Goal: Task Accomplishment & Management: Manage account settings

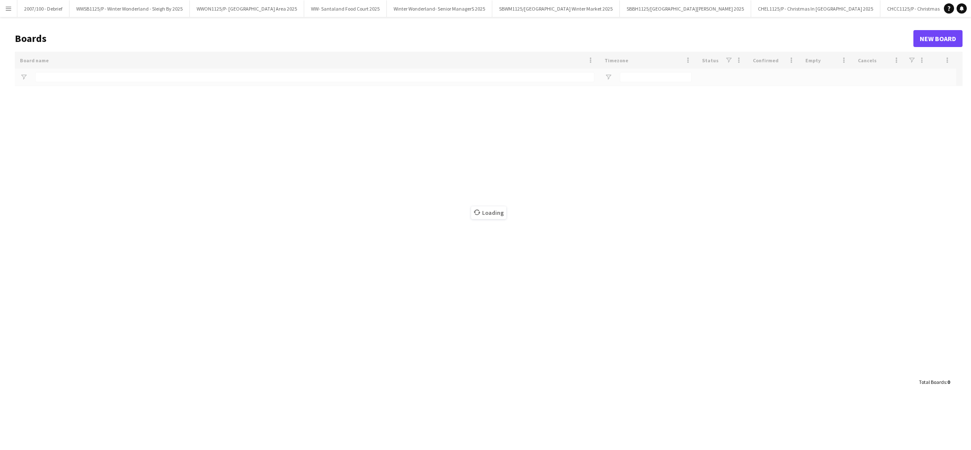
type input "*******"
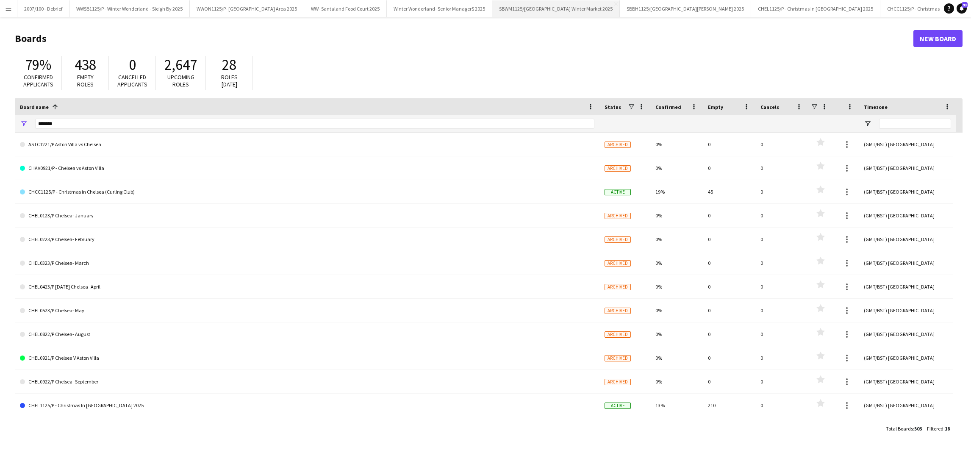
click at [591, 7] on button "SBWM1125/[GEOGRAPHIC_DATA] Winter Market 2025 Close" at bounding box center [556, 8] width 128 height 17
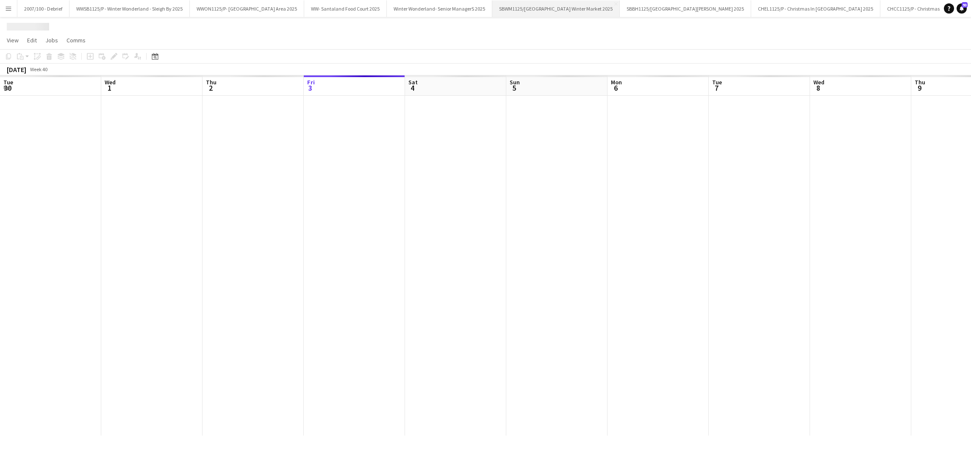
scroll to position [0, 202]
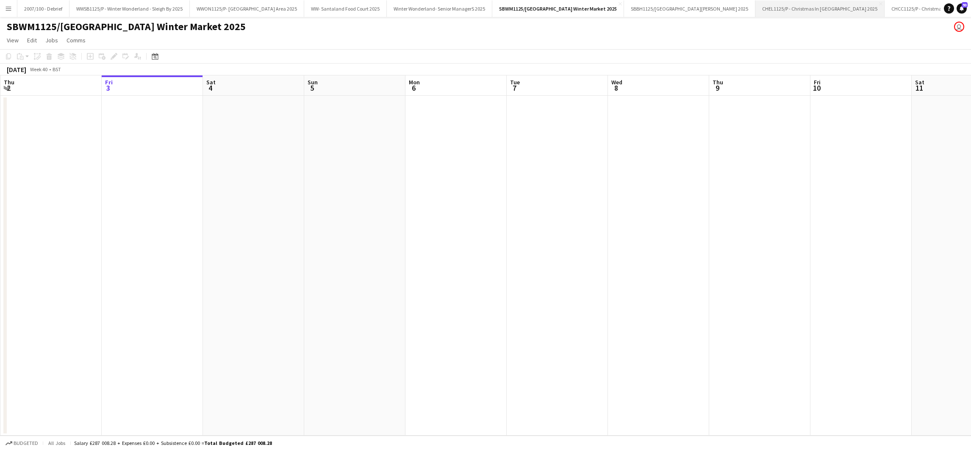
click at [833, 6] on button "CHEL1125/P - Christmas In [GEOGRAPHIC_DATA] 2025 Close" at bounding box center [819, 8] width 129 height 17
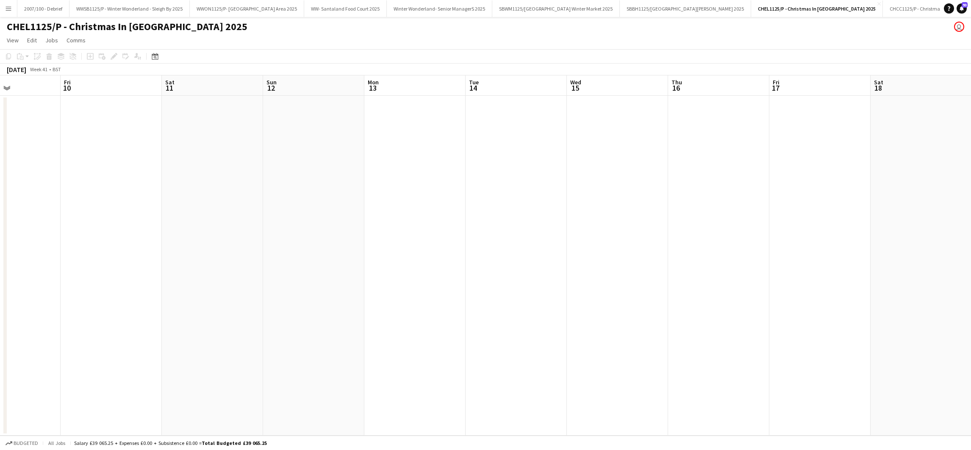
drag, startPoint x: 901, startPoint y: 240, endPoint x: 344, endPoint y: 209, distance: 557.9
click at [139, 266] on app-calendar-viewport "Tue 7 Wed 8 Thu 9 Fri 10 Sat 11 Sun 12 Mon 13 Tue 14 Wed 15 Thu 16 Fri 17 Sat 1…" at bounding box center [485, 255] width 971 height 360
drag, startPoint x: 738, startPoint y: 187, endPoint x: 41, endPoint y: 227, distance: 697.5
click at [41, 227] on app-calendar-viewport "Tue 7 Wed 8 Thu 9 Fri 10 Sat 11 Sun 12 Mon 13 Tue 14 Wed 15 Thu 16 Fri 17 Sat 1…" at bounding box center [485, 255] width 971 height 360
drag, startPoint x: 17, startPoint y: 226, endPoint x: 0, endPoint y: 226, distance: 16.9
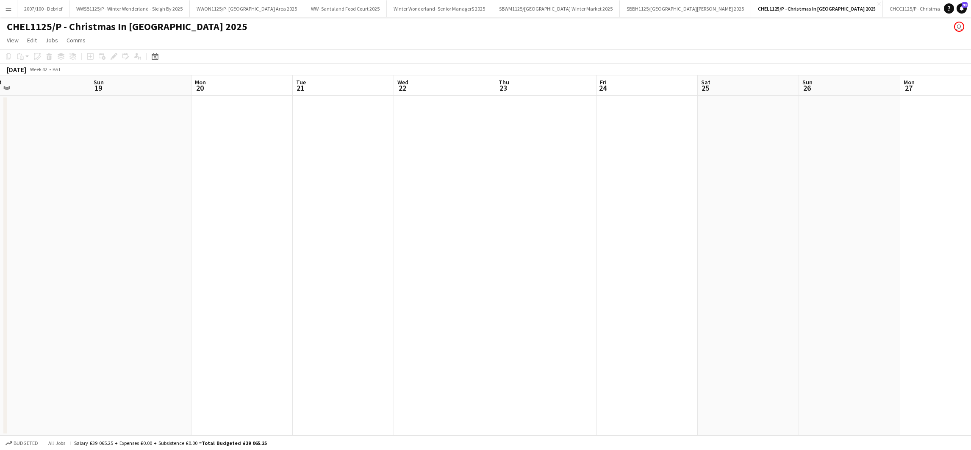
click at [0, 226] on html "Menu Boards Boards Boards All jobs Status Workforce Workforce My Workforce Recr…" at bounding box center [485, 225] width 971 height 450
drag, startPoint x: 263, startPoint y: 232, endPoint x: 568, endPoint y: 243, distance: 304.3
click at [0, 243] on html "Menu Boards Boards Boards All jobs Status Workforce Workforce My Workforce Recr…" at bounding box center [485, 225] width 971 height 450
drag, startPoint x: 527, startPoint y: 246, endPoint x: 359, endPoint y: 268, distance: 170.0
click at [0, 279] on app-calendar-viewport "Tue 28 Wed 29 Thu 30 Fri 31 Sat 1 Sun 2 Mon 3 Tue 4 Wed 5 Thu 6 Fri 7 Sat 8 Sun…" at bounding box center [485, 255] width 971 height 360
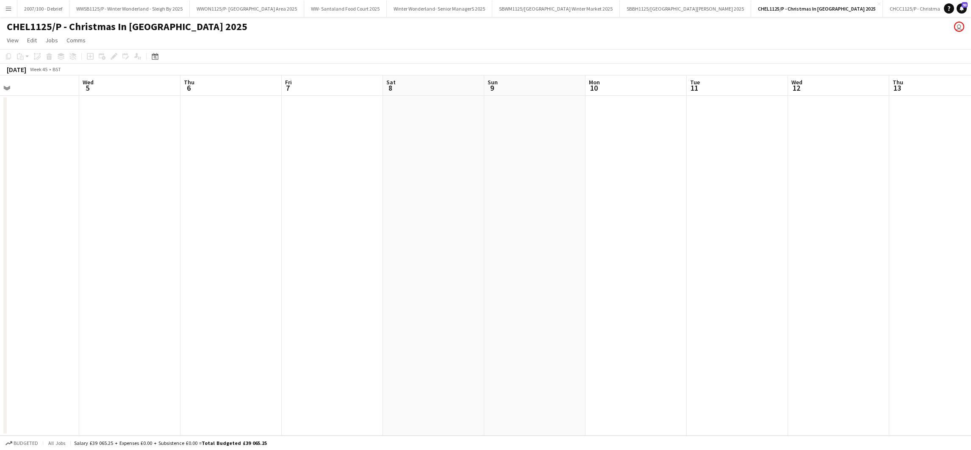
drag, startPoint x: 396, startPoint y: 273, endPoint x: 30, endPoint y: 276, distance: 365.6
click at [15, 283] on app-calendar-viewport "Sat 1 Sun 2 Mon 3 Tue 4 Wed 5 Thu 6 Fri 7 Sat 8 Sun 9 Mon 10 Tue 11 Wed 12 Thu …" at bounding box center [485, 255] width 971 height 360
drag, startPoint x: 427, startPoint y: 274, endPoint x: 62, endPoint y: 263, distance: 365.3
click at [0, 278] on html "Menu Boards Boards Boards All jobs Status Workforce Workforce My Workforce Recr…" at bounding box center [485, 225] width 971 height 450
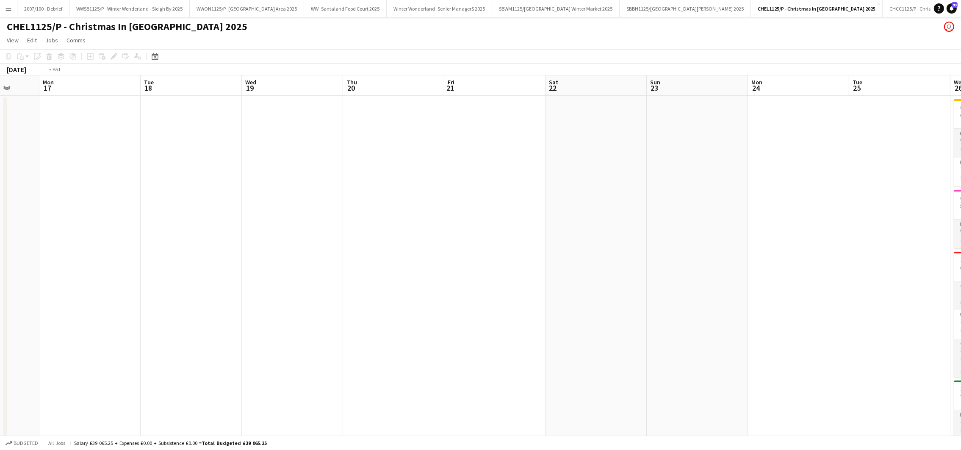
drag, startPoint x: 566, startPoint y: 263, endPoint x: 568, endPoint y: 252, distance: 10.8
click at [0, 266] on html "Menu Boards Boards Boards All jobs Status Workforce Workforce My Workforce Recr…" at bounding box center [480, 337] width 961 height 675
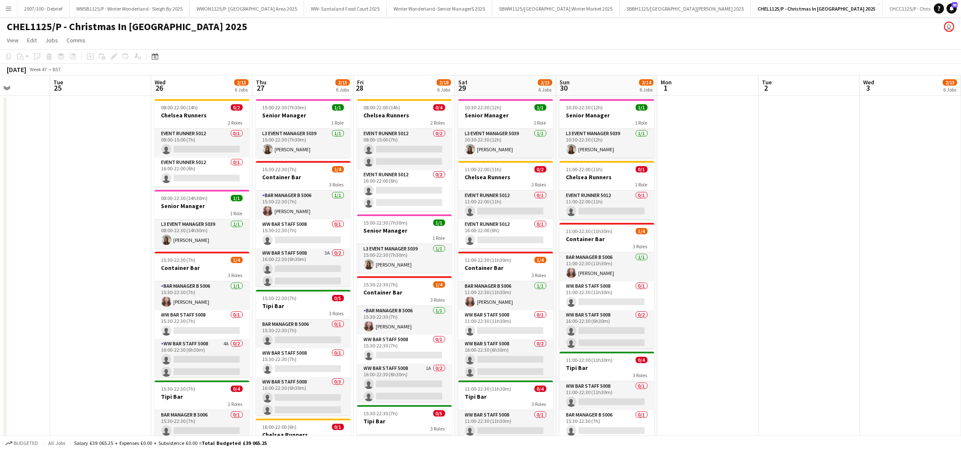
click at [0, 265] on html "Menu Boards Boards Boards All jobs Status Workforce Workforce My Workforce Recr…" at bounding box center [480, 356] width 961 height 713
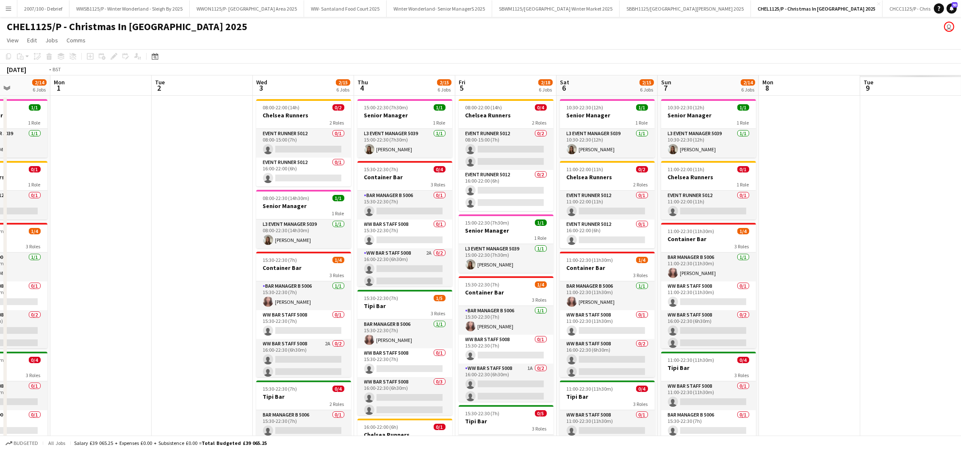
drag, startPoint x: 441, startPoint y: 251, endPoint x: 172, endPoint y: 222, distance: 271.5
click at [0, 253] on html "Menu Boards Boards Boards All jobs Status Workforce Workforce My Workforce Recr…" at bounding box center [480, 356] width 961 height 713
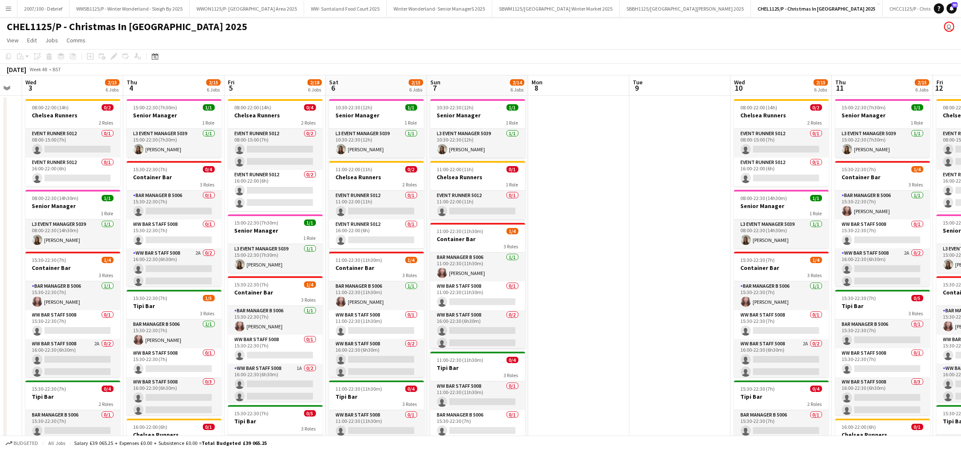
drag, startPoint x: 43, startPoint y: 233, endPoint x: 337, endPoint y: 208, distance: 295.1
click at [44, 233] on app-calendar-viewport "Sun 30 2/14 6 Jobs Mon 1 Tue 2 Wed 3 2/15 6 Jobs Thu 4 2/15 6 Jobs Fri 5 2/18 6…" at bounding box center [480, 386] width 961 height 623
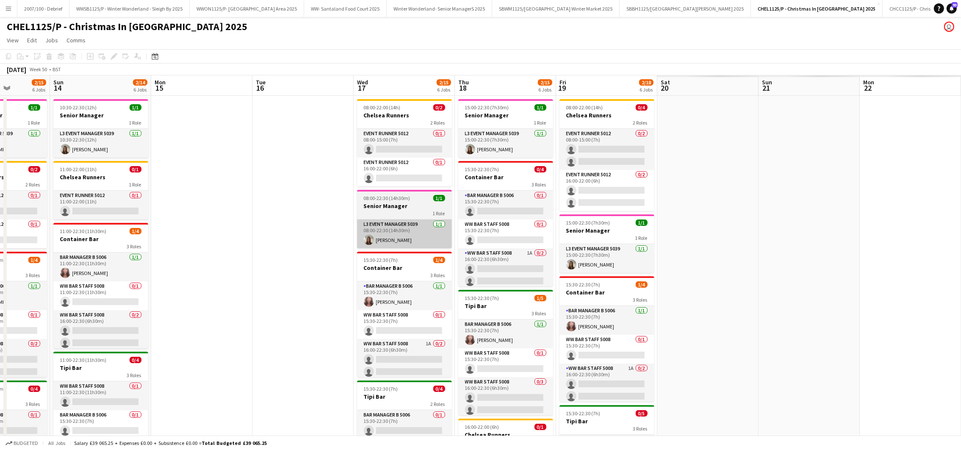
drag, startPoint x: 32, startPoint y: 218, endPoint x: 340, endPoint y: 225, distance: 308.0
click at [9, 226] on app-calendar-viewport "Mon 8 Tue 9 Wed 10 2/15 6 Jobs Thu 11 2/15 6 Jobs Fri 12 2/18 6 Jobs Sat 13 2/1…" at bounding box center [480, 386] width 961 height 623
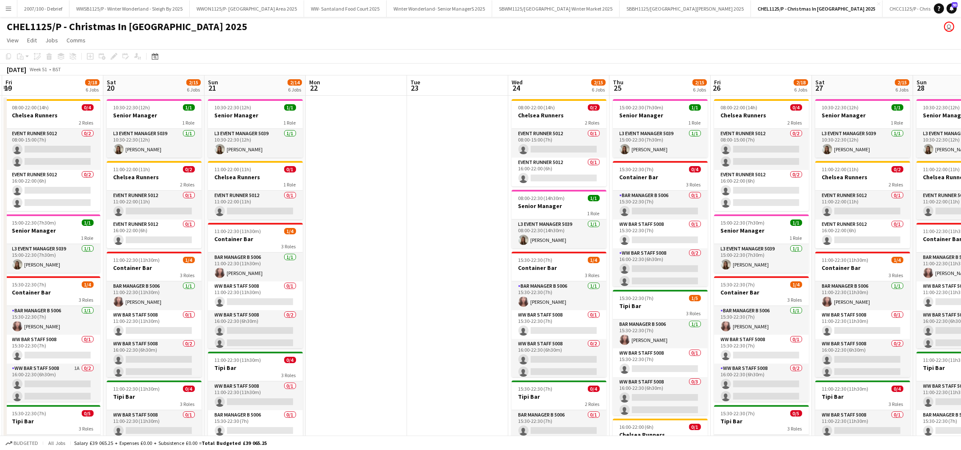
scroll to position [0, 380]
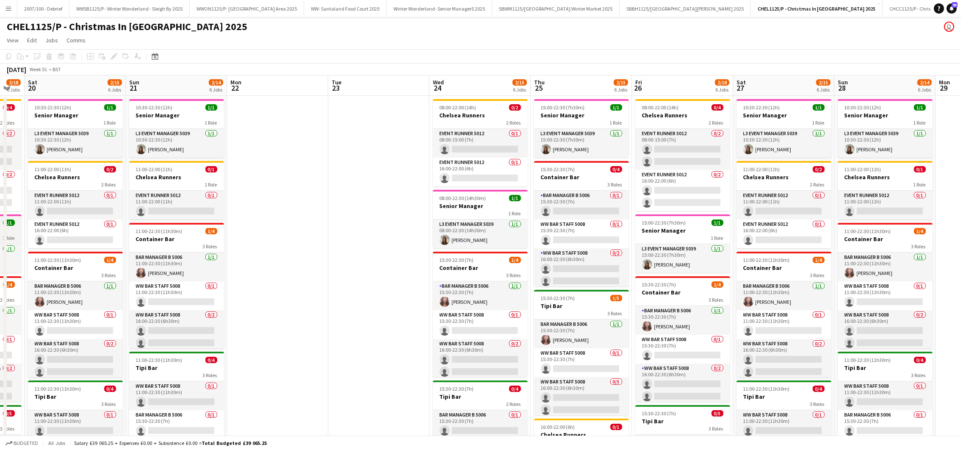
drag, startPoint x: 502, startPoint y: 227, endPoint x: 0, endPoint y: 241, distance: 501.8
click at [0, 242] on html "Menu Boards Boards Boards All jobs Status Workforce Workforce My Workforce Recr…" at bounding box center [480, 356] width 961 height 713
click at [578, 99] on div at bounding box center [581, 100] width 95 height 2
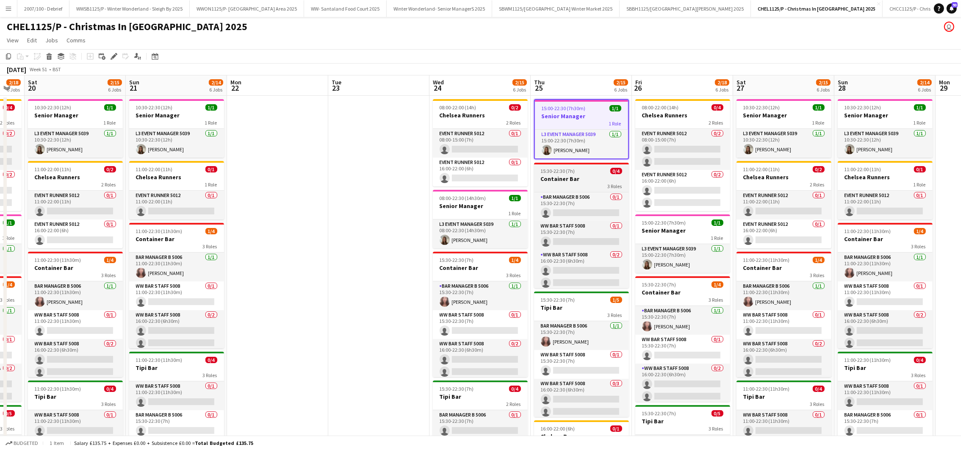
click at [591, 183] on div "3 Roles" at bounding box center [581, 186] width 95 height 7
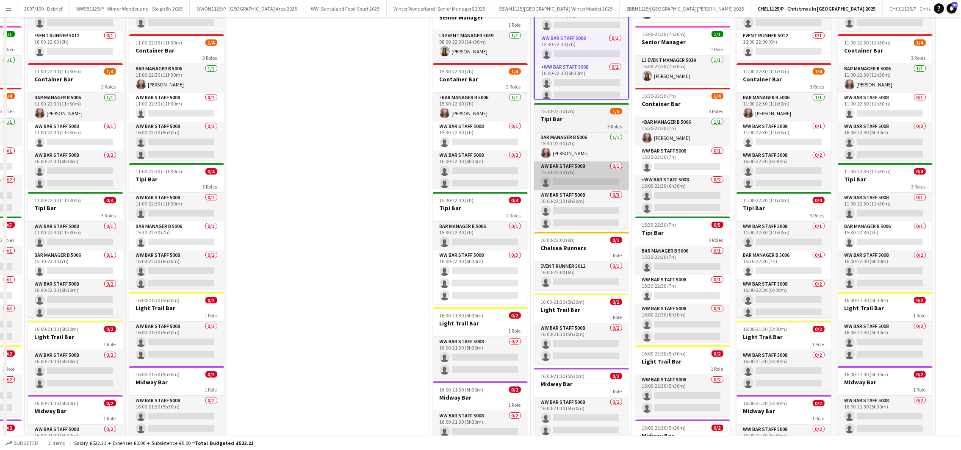
scroll to position [190, 0]
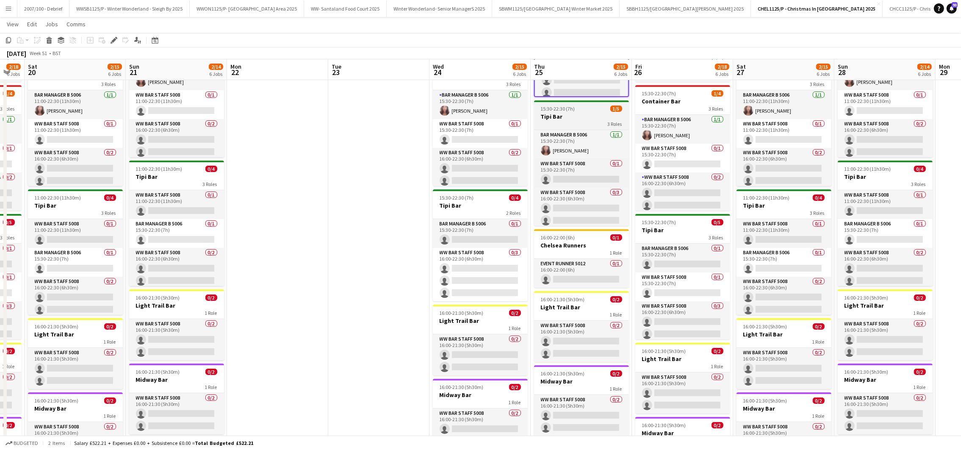
click at [566, 118] on h3 "Tipi Bar" at bounding box center [581, 117] width 95 height 8
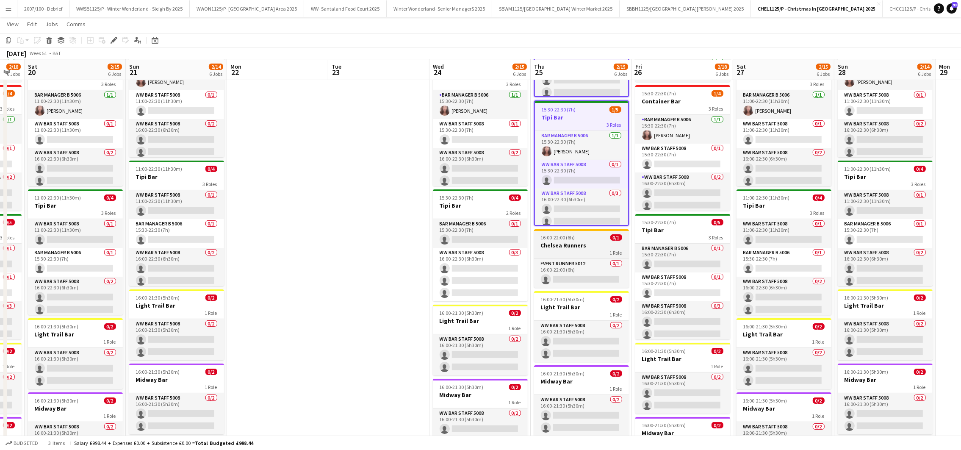
click at [561, 243] on h3 "Chelsea Runners" at bounding box center [581, 245] width 95 height 8
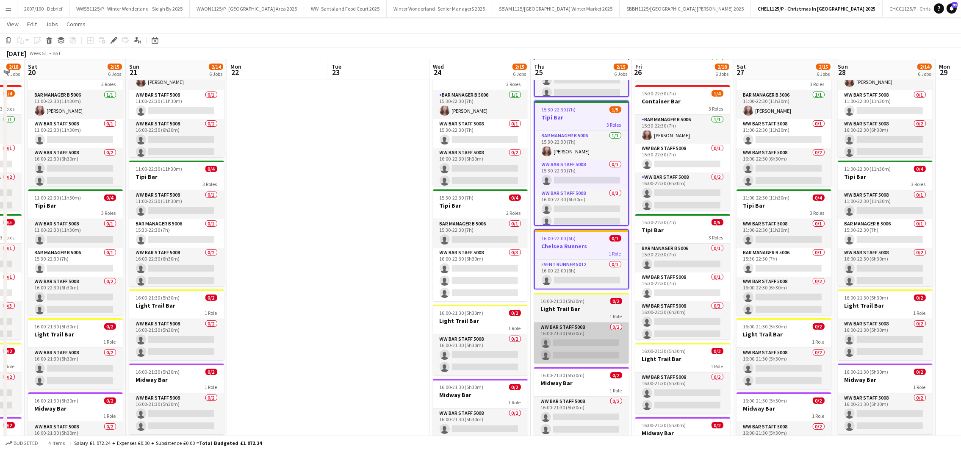
drag, startPoint x: 566, startPoint y: 306, endPoint x: 571, endPoint y: 338, distance: 32.2
click at [567, 309] on h3 "Light Trail Bar" at bounding box center [581, 309] width 95 height 8
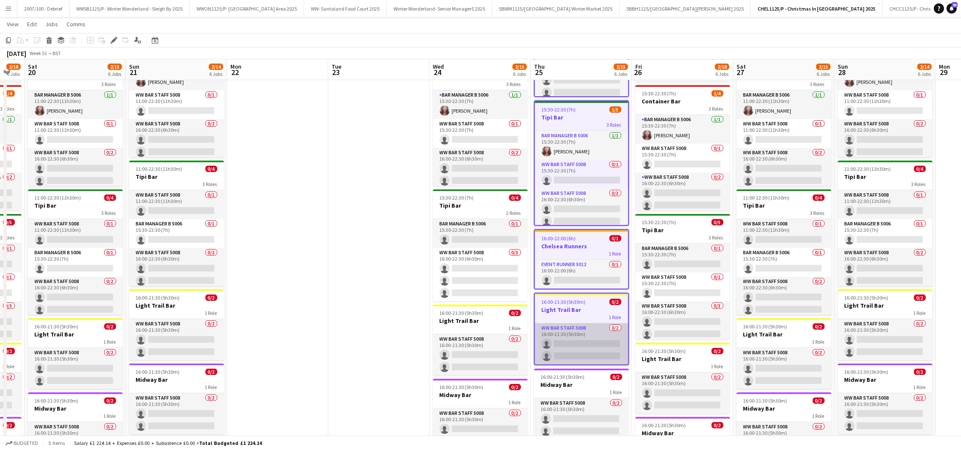
scroll to position [0, 380]
click at [573, 366] on app-date-cell "15:00-22:30 (7h30m) 1/1 Senior Manager 1 Role L3 Event Manager 5039 [DATE] 15:0…" at bounding box center [582, 206] width 101 height 602
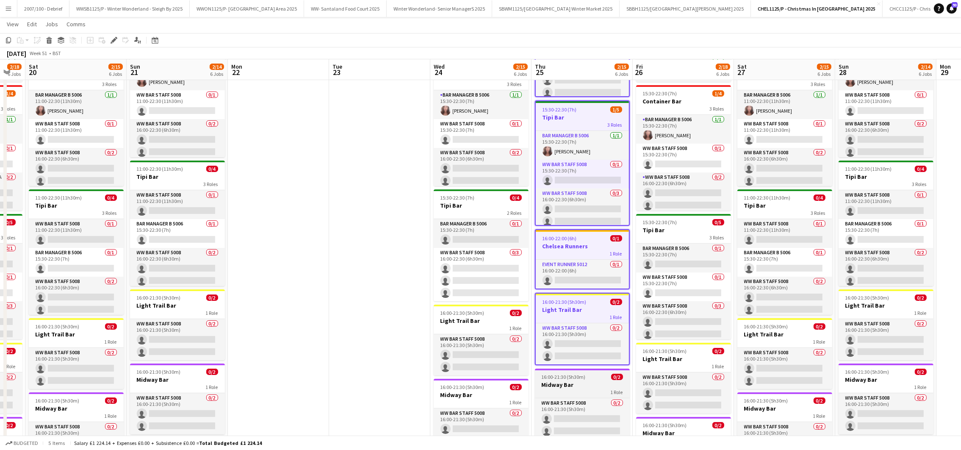
click at [573, 370] on app-job-card "16:00-21:30 (5h30m) 0/2 Midway Bar 1 Role WW Bar Staff 5008 0/2 16:00-21:30 (5h…" at bounding box center [582, 404] width 95 height 71
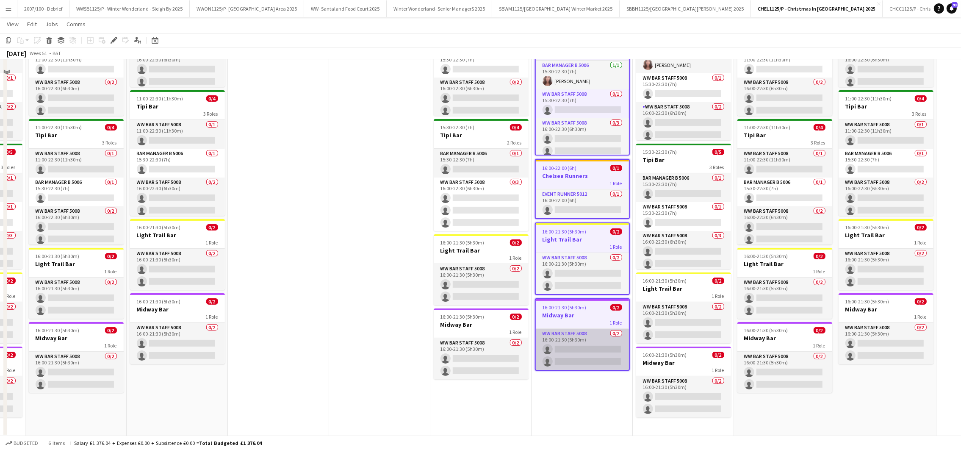
scroll to position [262, 0]
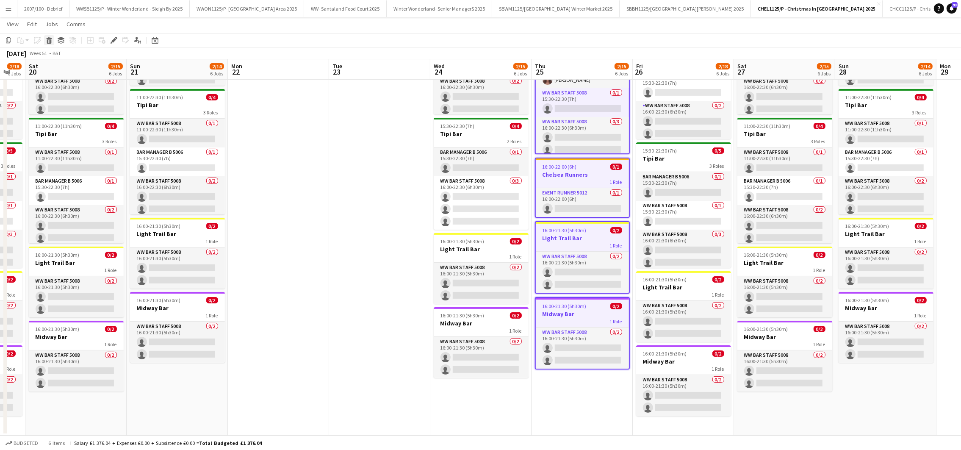
click at [49, 37] on icon "Delete" at bounding box center [49, 40] width 7 height 7
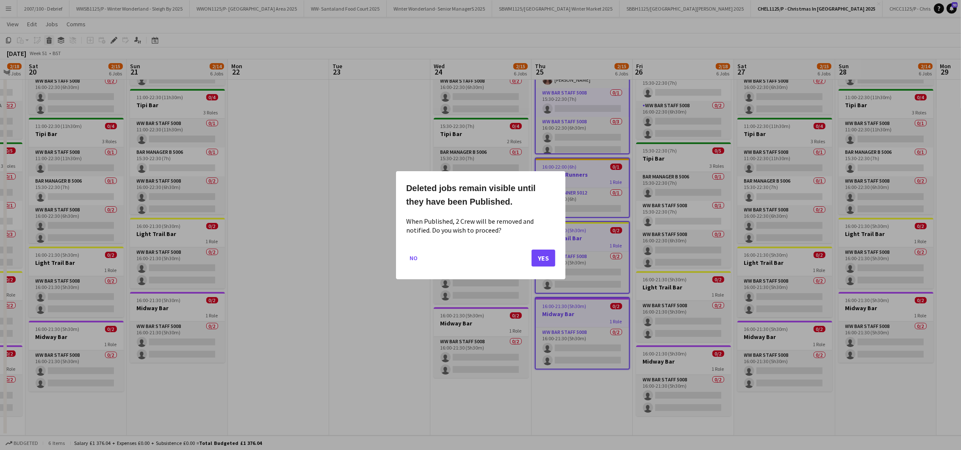
scroll to position [0, 0]
click at [538, 260] on button "Yes" at bounding box center [544, 257] width 24 height 17
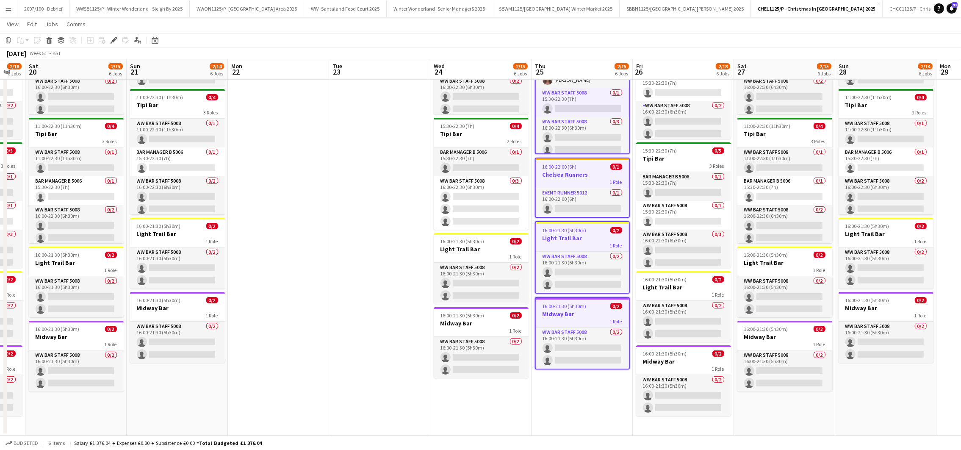
scroll to position [262, 0]
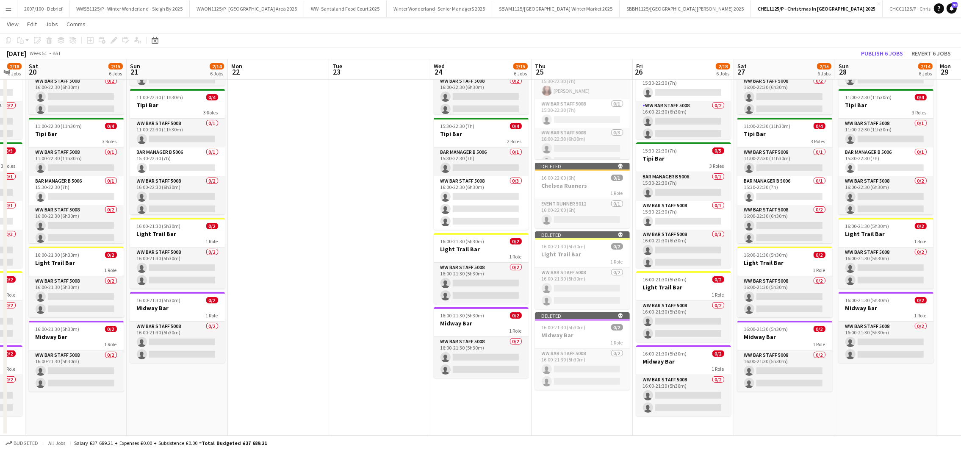
click at [366, 236] on app-date-cell at bounding box center [379, 134] width 101 height 602
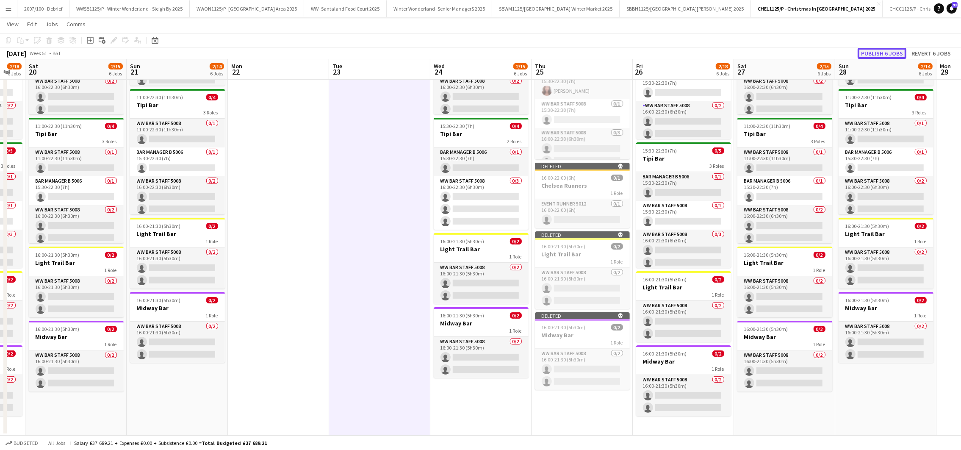
click at [888, 55] on button "Publish 6 jobs" at bounding box center [882, 53] width 49 height 11
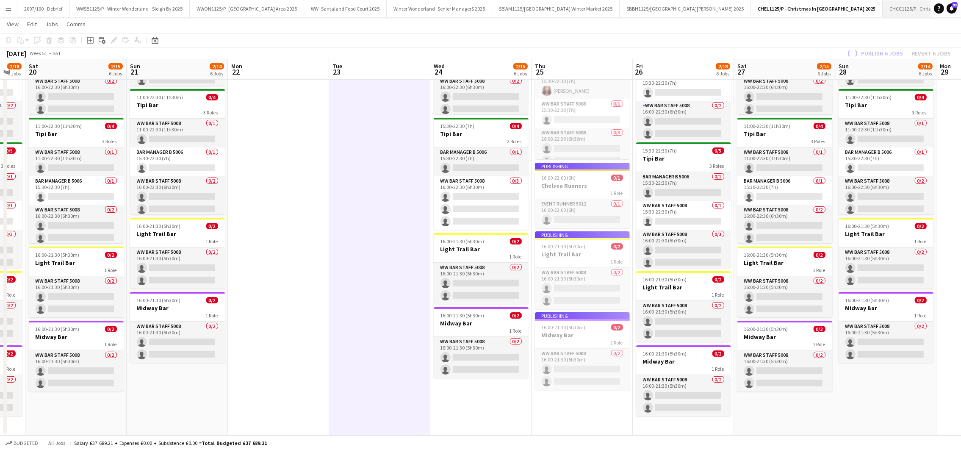
click at [896, 8] on button "CHCC1125/P - Christmas in Chelsea (Curling Club) Close" at bounding box center [943, 8] width 120 height 17
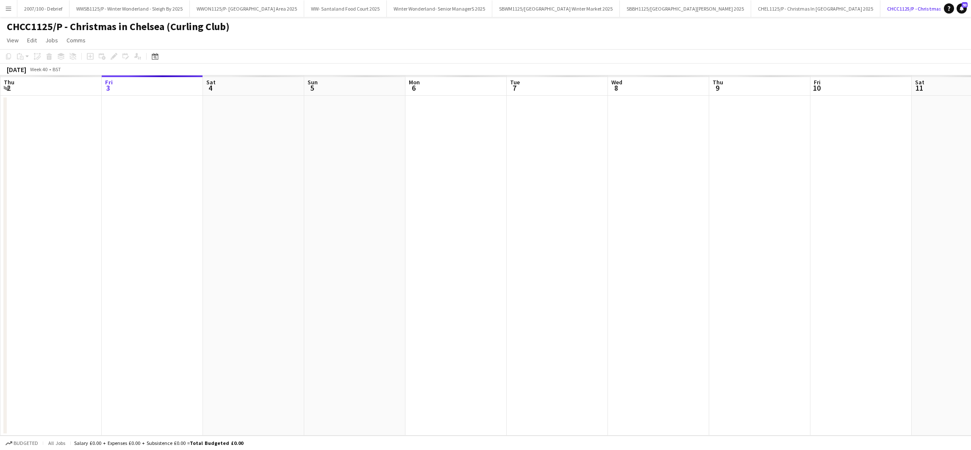
scroll to position [0, 44]
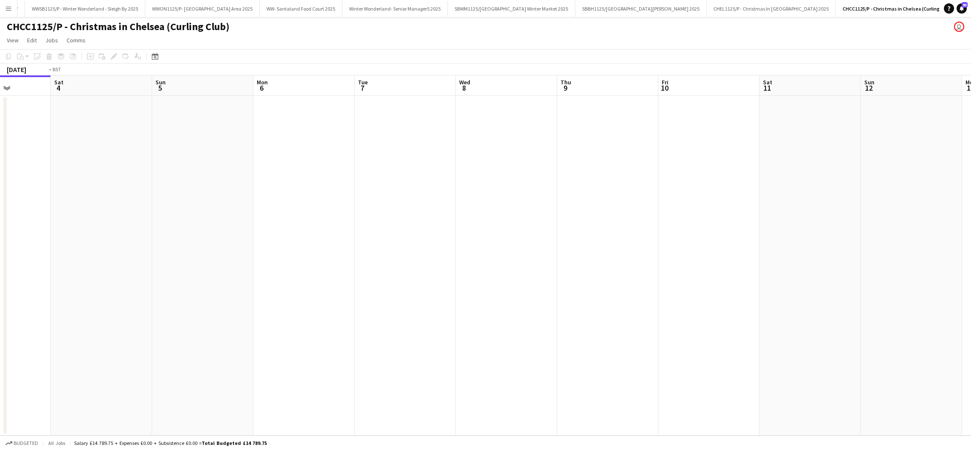
drag, startPoint x: 800, startPoint y: 278, endPoint x: 47, endPoint y: 319, distance: 754.3
click at [38, 322] on app-calendar-viewport "Tue 30 Wed 1 Thu 2 Fri 3 Sat 4 Sun 5 Mon 6 Tue 7 Wed 8 Thu 9 Fri 10 Sat 11 Sun …" at bounding box center [485, 255] width 971 height 360
drag, startPoint x: 676, startPoint y: 256, endPoint x: 321, endPoint y: 274, distance: 355.5
click at [321, 274] on app-calendar-viewport "Mon 6 Tue 7 Wed 8 Thu 9 Fri 10 Sat 11 Sun 12 Mon 13 Tue 14 Wed 15 Thu 16 Fri 17…" at bounding box center [485, 255] width 971 height 360
drag, startPoint x: 464, startPoint y: 270, endPoint x: 708, endPoint y: 275, distance: 243.6
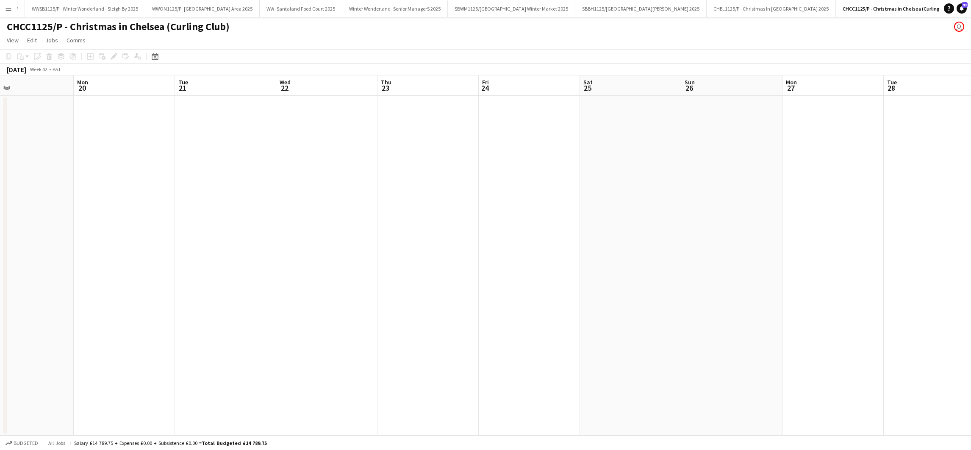
click at [215, 300] on app-calendar-viewport "Fri 17 Sat 18 Sun 19 Mon 20 Tue 21 Wed 22 Thu 23 Fri 24 Sat 25 Sun 26 Mon 27 Tu…" at bounding box center [485, 255] width 971 height 360
drag, startPoint x: 83, startPoint y: 335, endPoint x: 183, endPoint y: 317, distance: 101.1
click at [111, 329] on app-calendar-viewport "Fri 17 Sat 18 Sun 19 Mon 20 Tue 21 Wed 22 Thu 23 Fri 24 Sat 25 Sun 26 Mon 27 Tu…" at bounding box center [485, 255] width 971 height 360
drag, startPoint x: 669, startPoint y: 273, endPoint x: 56, endPoint y: 327, distance: 615.4
click at [22, 335] on app-calendar-viewport "Wed 22 Thu 23 Fri 24 Sat 25 Sun 26 Mon 27 Tue 28 Wed 29 Thu 30 Fri 31 Sat 1 Sun…" at bounding box center [485, 255] width 971 height 360
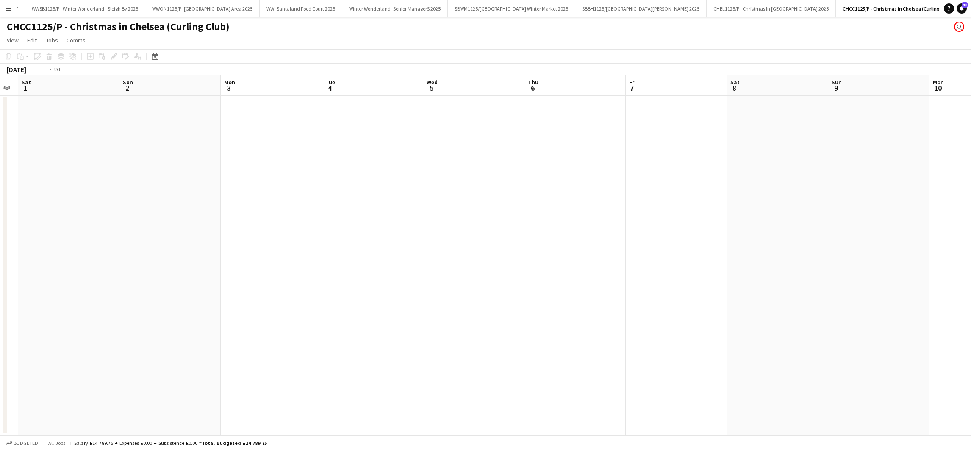
drag, startPoint x: 131, startPoint y: 308, endPoint x: 40, endPoint y: 294, distance: 92.1
click at [8, 308] on app-calendar-viewport "Wed 29 Thu 30 Fri 31 Sat 1 Sun 2 Mon 3 Tue 4 Wed 5 Thu 6 Fri 7 Sat 8 Sun 9 Mon …" at bounding box center [485, 255] width 971 height 360
drag, startPoint x: 6, startPoint y: 265, endPoint x: 22, endPoint y: 266, distance: 16.5
click at [8, 265] on app-calendar-viewport "Mon 3 Tue 4 Wed 5 Thu 6 Fri 7 Sat 8 Sun 9 Mon 10 Tue 11 Wed 12 Thu 13 Fri 14 Sa…" at bounding box center [485, 255] width 971 height 360
drag, startPoint x: 444, startPoint y: 222, endPoint x: 45, endPoint y: 224, distance: 398.2
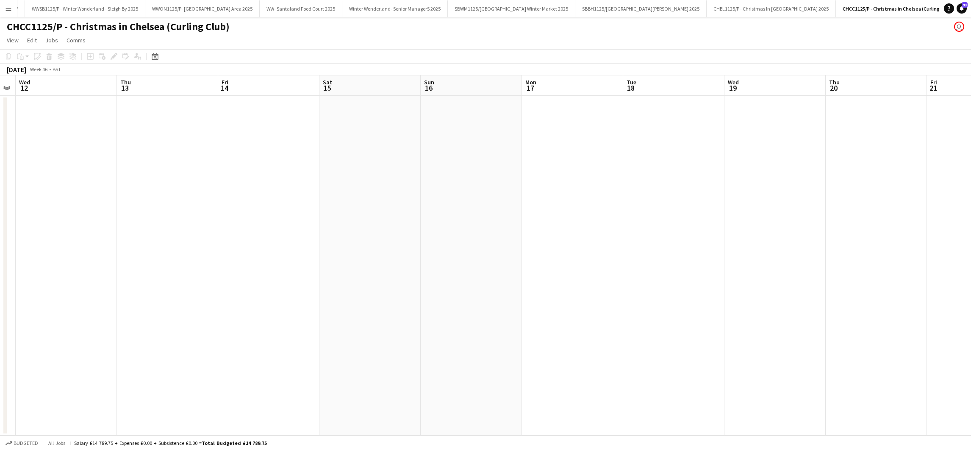
click at [8, 229] on app-calendar-viewport "Sun 9 Mon 10 Tue 11 Wed 12 Thu 13 Fri 14 Sat 15 Sun 16 Mon 17 Tue 18 Wed 19 Thu…" at bounding box center [485, 255] width 971 height 360
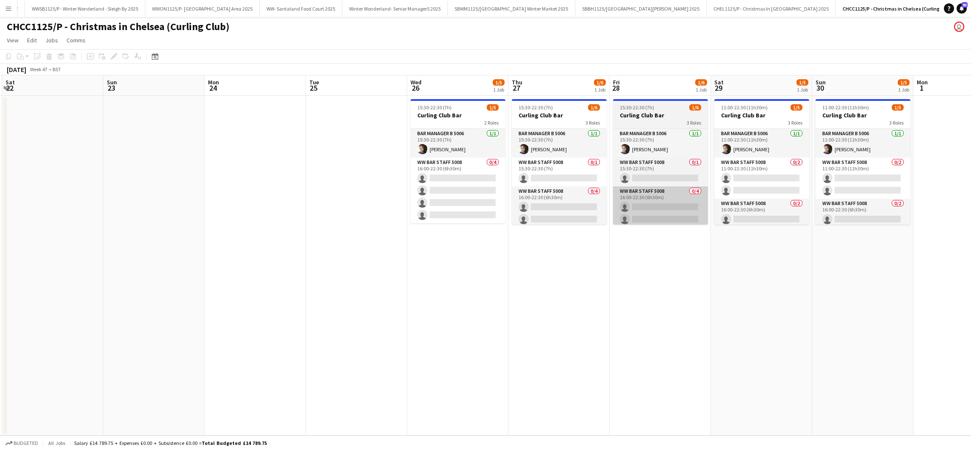
drag, startPoint x: 190, startPoint y: 225, endPoint x: 639, endPoint y: 204, distance: 450.0
click at [117, 232] on app-calendar-viewport "Wed 19 Thu 20 Fri 21 Sat 22 Sun 23 Mon 24 Tue 25 Wed 26 1/5 1 Job Thu 27 1/6 1 …" at bounding box center [485, 255] width 971 height 360
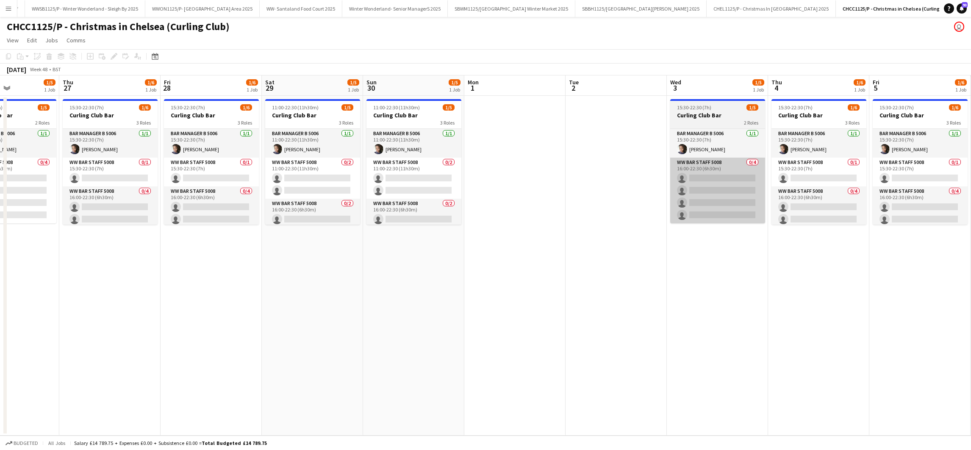
drag, startPoint x: 143, startPoint y: 212, endPoint x: 756, endPoint y: 211, distance: 613.4
click at [215, 208] on app-calendar-viewport "Sun 23 Mon 24 Tue 25 Wed 26 1/5 1 Job Thu 27 1/6 1 Job Fri 28 1/6 1 Job Sat 29 …" at bounding box center [485, 255] width 971 height 360
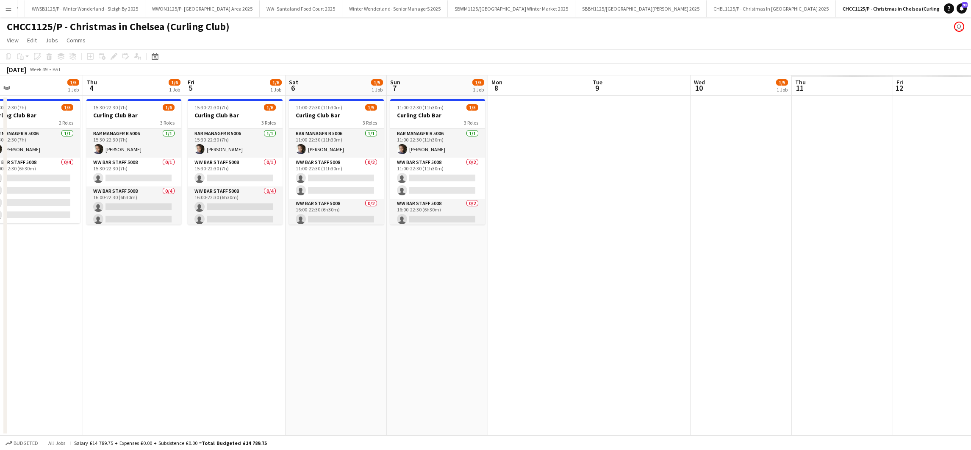
drag, startPoint x: 151, startPoint y: 210, endPoint x: 518, endPoint y: 252, distance: 369.7
click at [113, 212] on app-calendar-viewport "Sat 29 1/5 1 Job Sun 30 1/5 1 Job Mon 1 Tue 2 Wed 3 1/5 1 Job Thu 4 1/6 1 Job F…" at bounding box center [485, 255] width 971 height 360
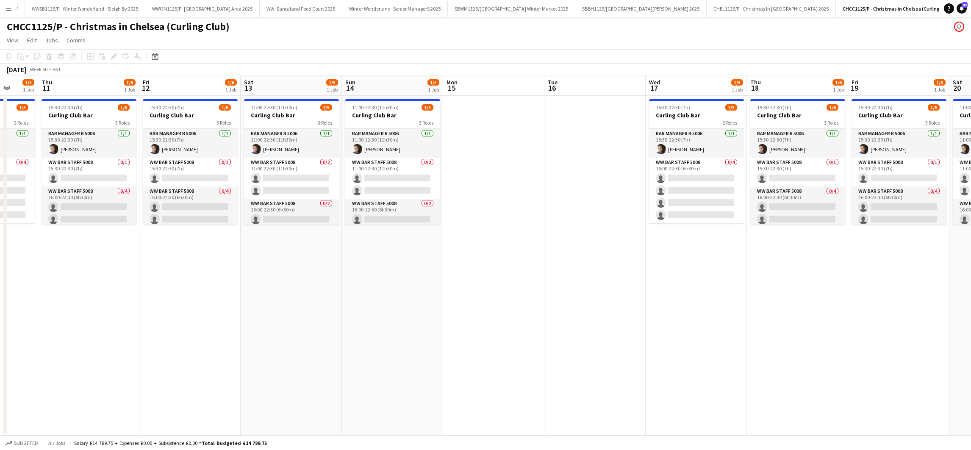
drag, startPoint x: 750, startPoint y: 243, endPoint x: -3, endPoint y: 260, distance: 753.0
click at [0, 260] on html "Menu Boards Boards Boards All jobs Status Workforce Workforce My Workforce Recr…" at bounding box center [485, 225] width 971 height 450
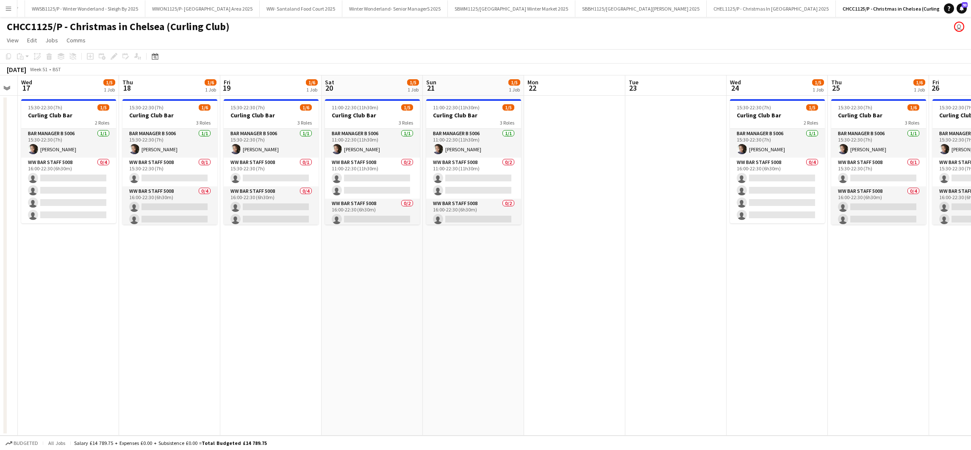
drag, startPoint x: 147, startPoint y: 233, endPoint x: 0, endPoint y: 238, distance: 146.7
click at [0, 238] on html "Menu Boards Boards Boards All jobs Status Workforce Workforce My Workforce Recr…" at bounding box center [485, 225] width 971 height 450
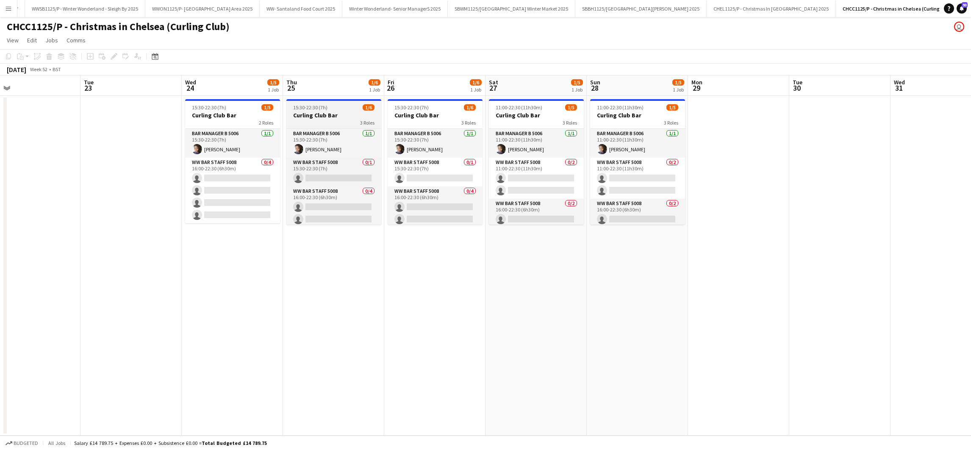
drag, startPoint x: 862, startPoint y: 263, endPoint x: 378, endPoint y: 124, distance: 503.9
click at [538, 245] on app-calendar-viewport "Fri 19 1/6 1 Job Sat 20 1/5 1 Job Sun 21 1/5 1 Job Mon 22 Tue 23 Wed 24 1/5 1 J…" at bounding box center [485, 255] width 971 height 360
click at [361, 115] on h3 "Curling Club Bar" at bounding box center [332, 115] width 95 height 8
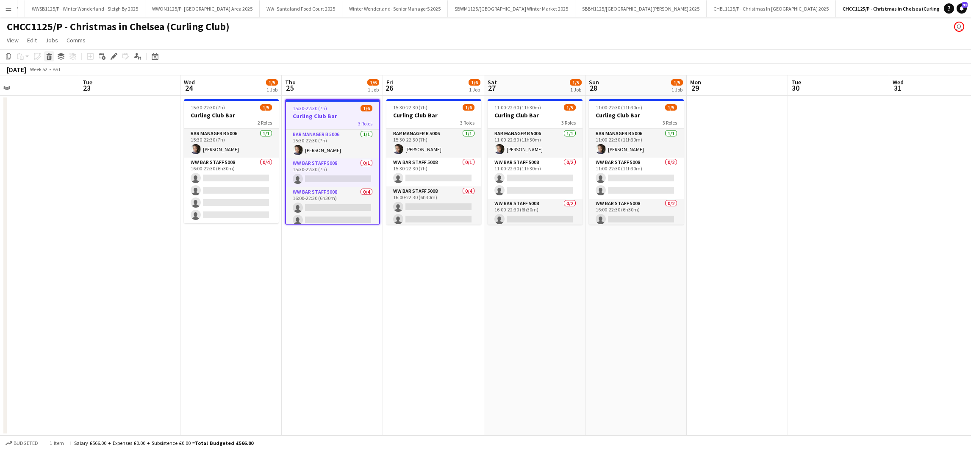
click at [46, 57] on icon "Delete" at bounding box center [49, 56] width 7 height 7
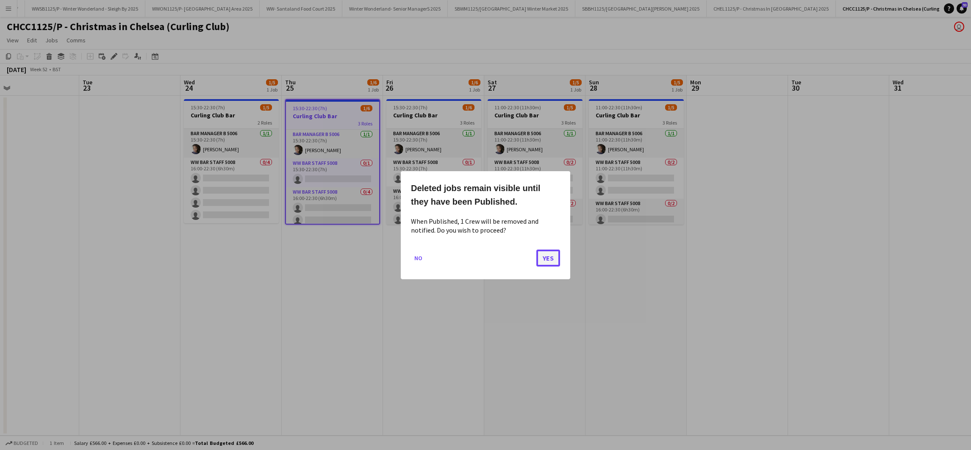
click at [550, 259] on button "Yes" at bounding box center [548, 257] width 24 height 17
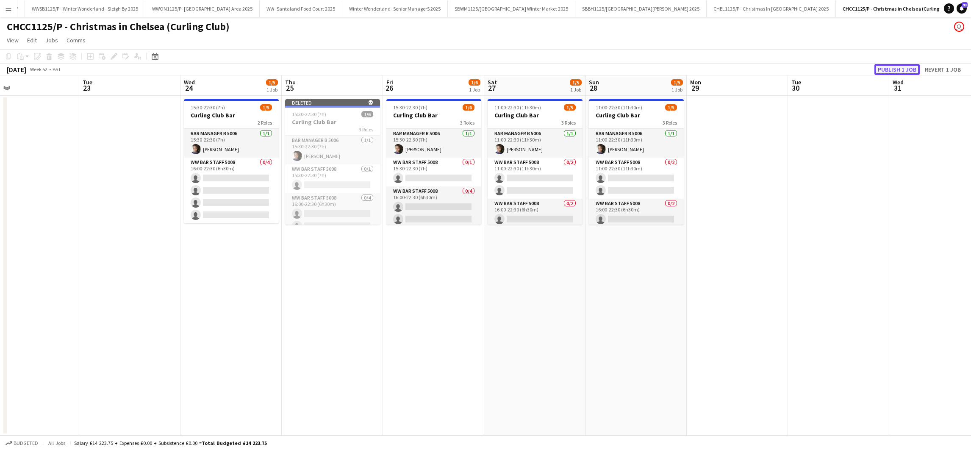
click at [903, 65] on button "Publish 1 job" at bounding box center [896, 69] width 45 height 11
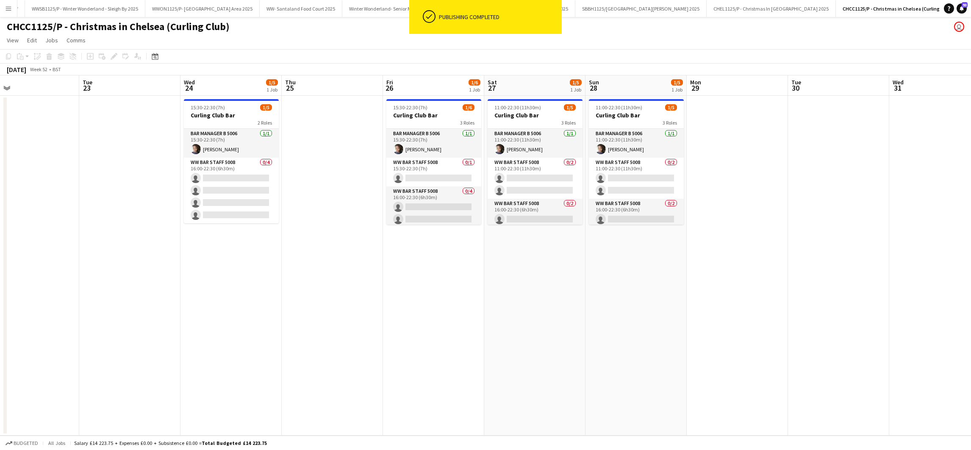
click at [151, 326] on app-date-cell at bounding box center [129, 266] width 101 height 340
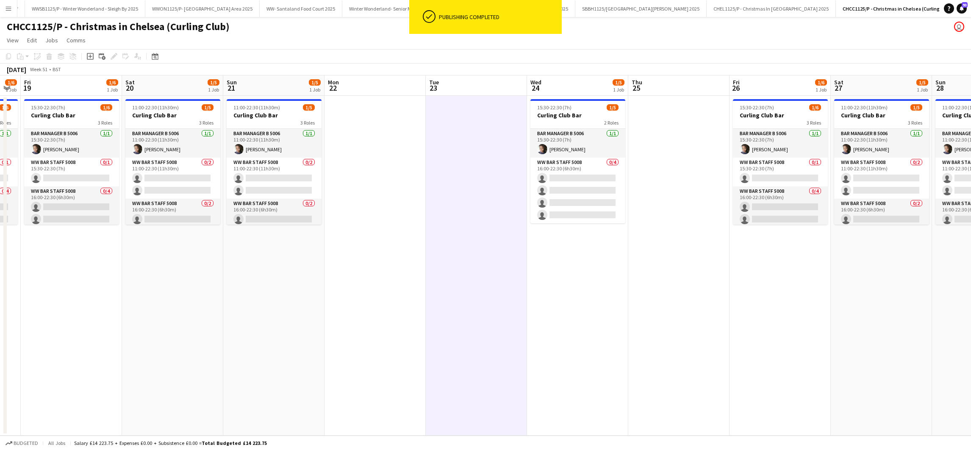
drag, startPoint x: 123, startPoint y: 327, endPoint x: 463, endPoint y: 294, distance: 341.3
click at [772, 297] on app-calendar-viewport "Wed 17 1/5 1 Job Thu 18 1/6 1 Job Fri 19 1/6 1 Job Sat 20 1/5 1 Job Sun 21 1/5 …" at bounding box center [485, 255] width 971 height 360
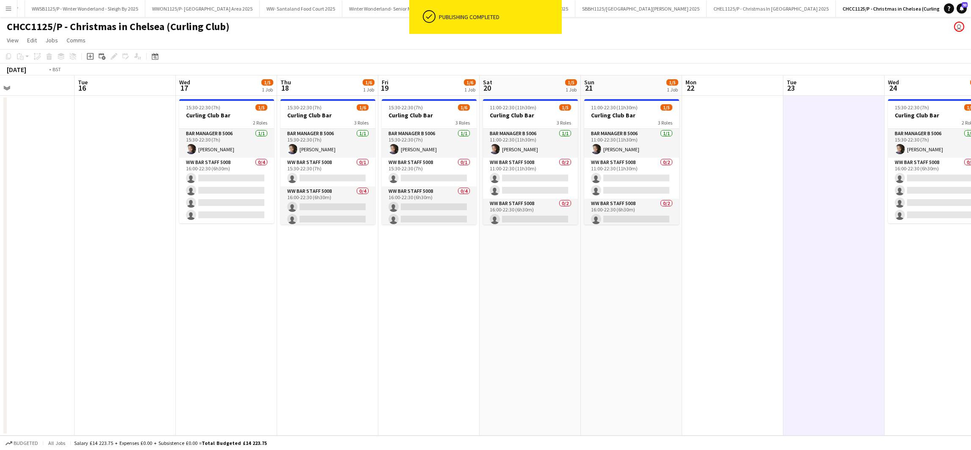
drag, startPoint x: 295, startPoint y: 291, endPoint x: 735, endPoint y: 220, distance: 445.4
click at [735, 220] on app-calendar-viewport "Sun 14 1/5 1 Job Mon 15 Tue 16 Wed 17 1/5 1 Job Thu 18 1/6 1 Job Fri 19 1/6 1 J…" at bounding box center [485, 255] width 971 height 360
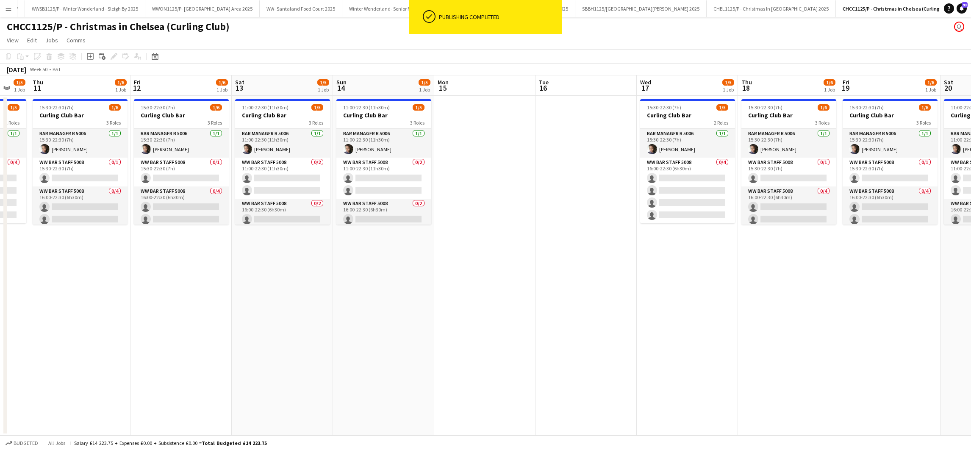
drag, startPoint x: 341, startPoint y: 272, endPoint x: 494, endPoint y: 258, distance: 154.0
click at [494, 258] on app-calendar-viewport "Tue 9 Wed 10 1/5 1 Job Thu 11 1/6 1 Job Fri 12 1/6 1 Job Sat 13 1/5 1 Job Sun 1…" at bounding box center [485, 255] width 971 height 360
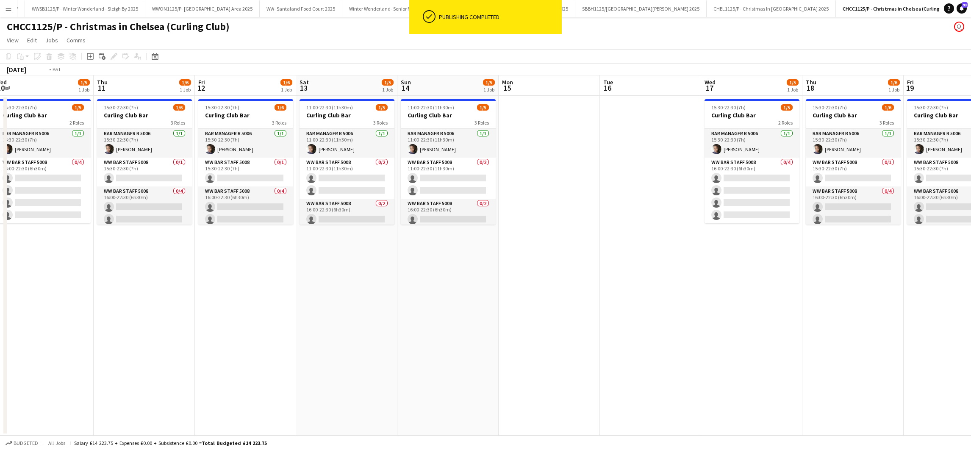
drag
click at [471, 296] on app-calendar-viewport "Mon 8 Tue 9 Wed 10 1/5 1 Job Thu 11 1/6 1 Job Fri 12 1/6 1 Job Sat 13 1/5 1 Job…" at bounding box center [485, 255] width 971 height 360
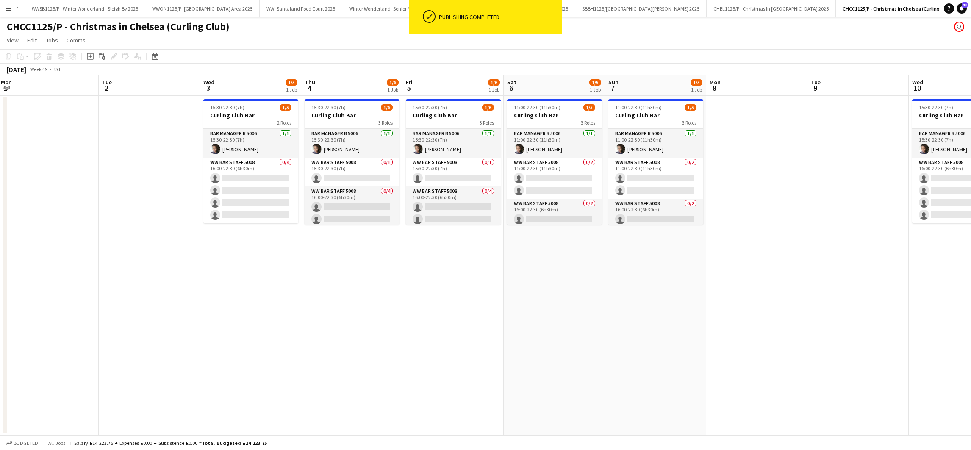
click at [757, 288] on app-calendar-viewport "Sat 29 1/5 1 Job Sun 30 1/5 1 Job Mon 1 Tue 2 Wed 3 1/5 1 Job Thu 4 1/6 1 Job F…" at bounding box center [485, 255] width 971 height 360
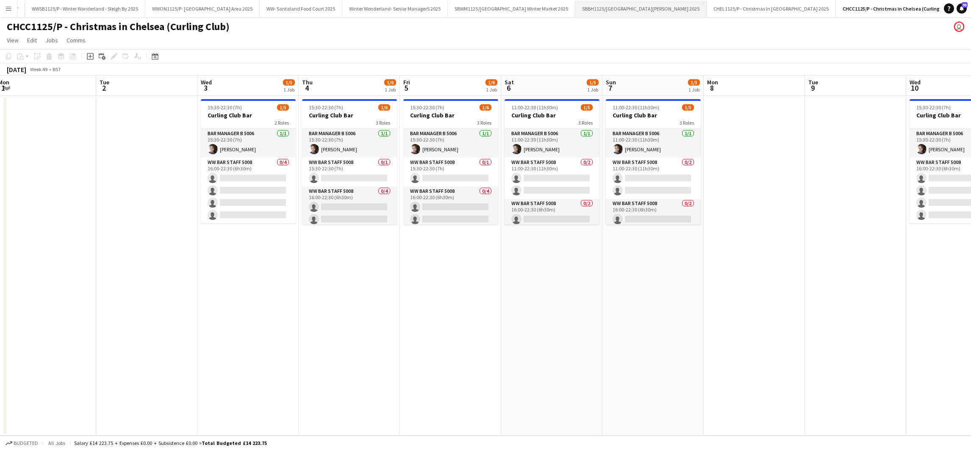
click at [564, 301] on app-date-cell "11:00-22:30 (11h30m) 1/5 Curling Club Bar 3 Roles Bar Manager B 5006 [DATE] 11:…" at bounding box center [551, 266] width 101 height 340
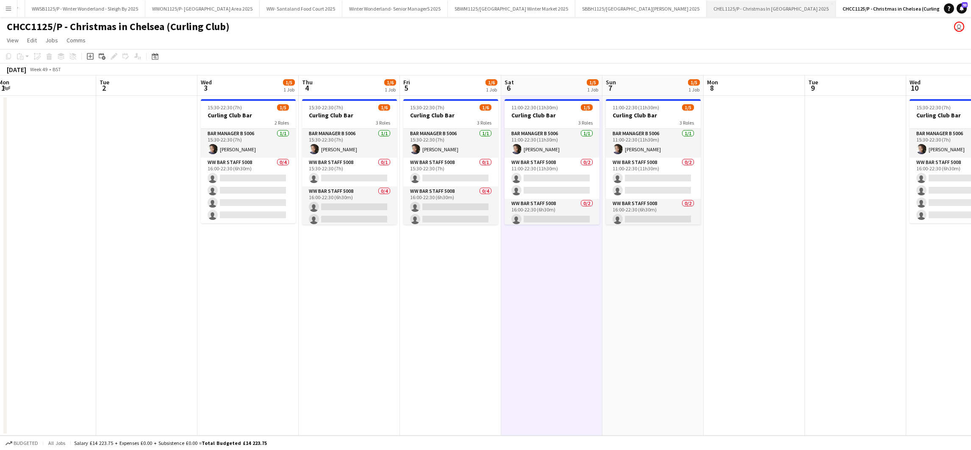
click at [772, 13] on button "CHEL1125/P - Christmas In [GEOGRAPHIC_DATA] 2025 Close" at bounding box center [771, 8] width 129 height 17
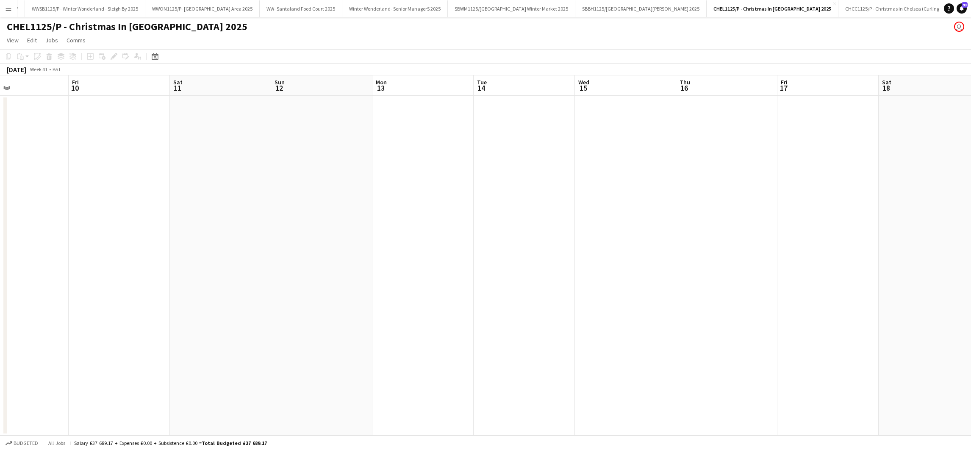
click at [74, 236] on app-calendar-viewport "Mon 6 Tue 7 Wed 8 Thu 9 Fri 10 Sat 11 Sun 12 Mon 13 Tue 14 Wed 15 Thu 16 Fri 17…" at bounding box center [485, 255] width 971 height 360
click at [283, 242] on app-calendar-viewport "Wed 8 Thu 9 Fri 10 Sat 11 Sun 12 Mon 13 Tue 14 Wed 15 Thu 16 Fri 17 Sat 18 Sun …" at bounding box center [485, 255] width 971 height 360
click at [288, 303] on app-calendar-viewport "Mon 13 Tue 14 Wed 15 Thu 16 Fri 17 Sat 18 Sun 19 Mon 20 Tue 21 Wed 22 Thu 23 Fr…" at bounding box center [485, 255] width 971 height 360
click at [313, 190] on app-date-cell at bounding box center [308, 266] width 101 height 340
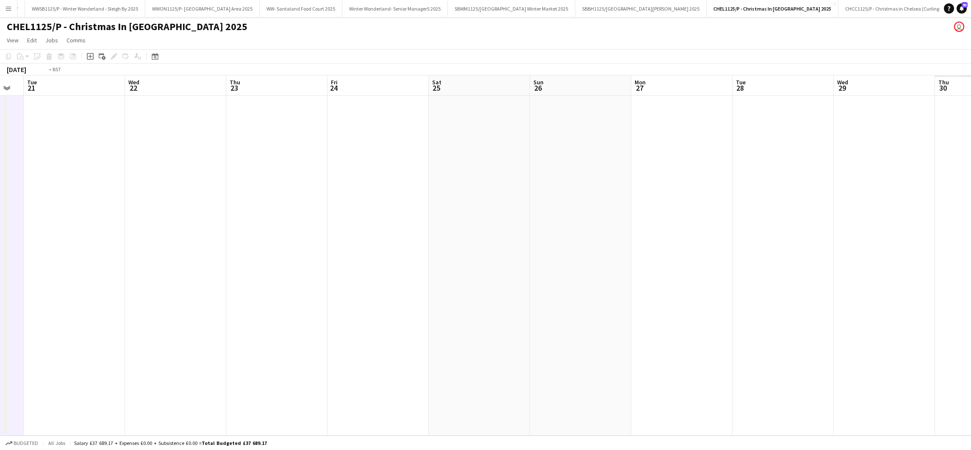
click at [83, 256] on app-calendar-viewport "Fri 17 Sat 18 Sun 19 Mon 20 Tue 21 Wed 22 Thu 23 Fri 24 Sat 25 Sun 26 Mon 27 Tu…" at bounding box center [485, 255] width 971 height 360
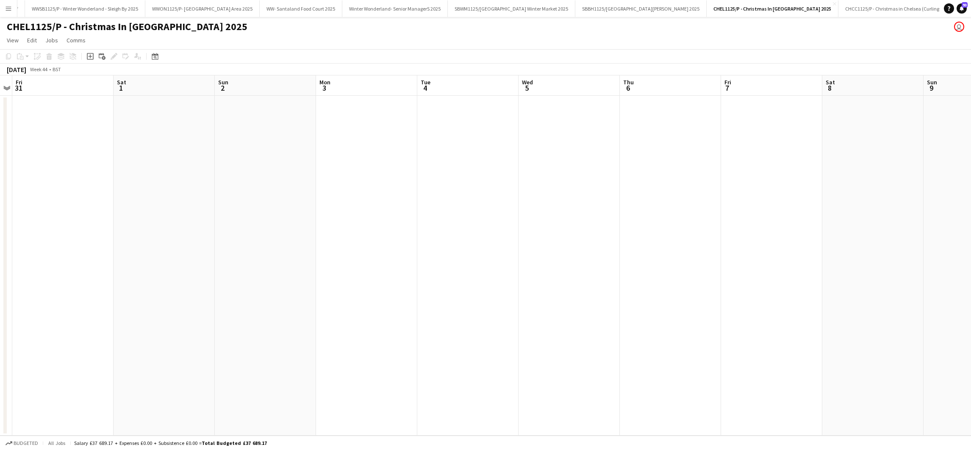
click at [93, 305] on app-calendar-viewport "Tue 28 Wed 29 Thu 30 Fri 31 Sat 1 Sun 2 Mon 3 Tue 4 Wed 5 Thu 6 Fri 7 Sat 8 Sun…" at bounding box center [485, 255] width 971 height 360
click at [350, 272] on app-calendar-viewport "Sat 1 Sun 2 Mon 3 Tue 4 Wed 5 Thu 6 Fri 7 Sat 8 Sun 9 Mon 10 Tue 11 Wed 12 Thu …" at bounding box center [485, 255] width 971 height 360
click at [100, 218] on app-calendar-viewport "Sat 1 Sun 2 Mon 3 Tue 4 Wed 5 Thu 6 Fri 7 Sat 8 Sun 9 Mon 10 Tue 11 Wed 12 Thu …" at bounding box center [485, 255] width 971 height 360
click at [72, 184] on app-calendar-viewport "Sat 8 Sun 9 Mon 10 Tue 11 Wed 12 Thu 13 Fri 14 Sat 15 Sun 16 Mon 17 Tue 18 Wed …" at bounding box center [485, 255] width 971 height 360
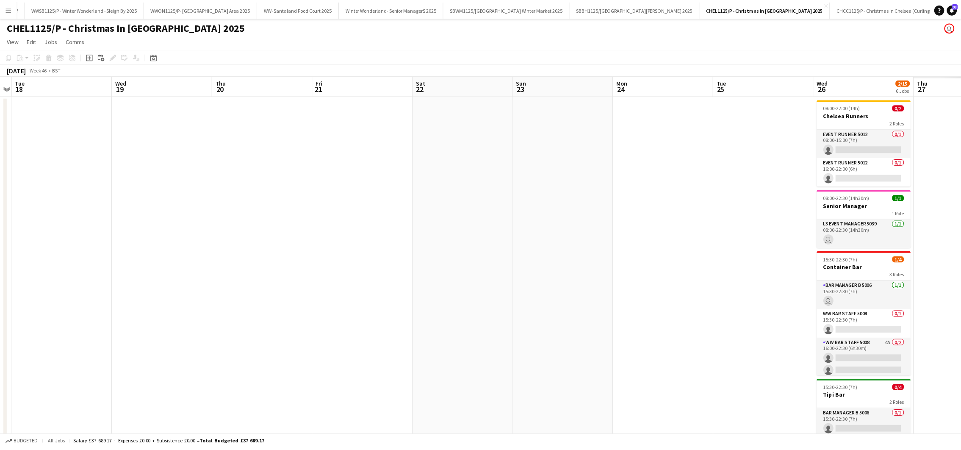
scroll to position [0, 242]
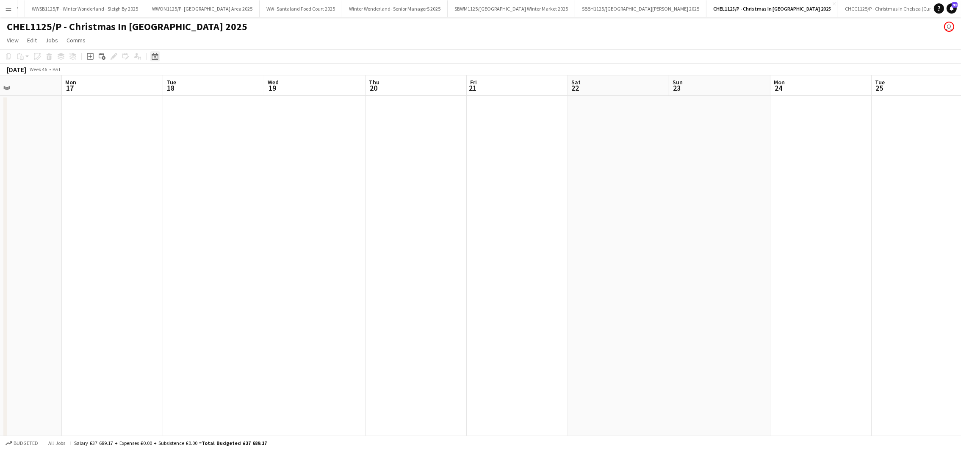
click at [155, 59] on icon "Date picker" at bounding box center [155, 56] width 7 height 7
click at [232, 88] on span "Next month" at bounding box center [223, 85] width 17 height 17
click at [215, 163] on span "29" at bounding box center [212, 164] width 10 height 10
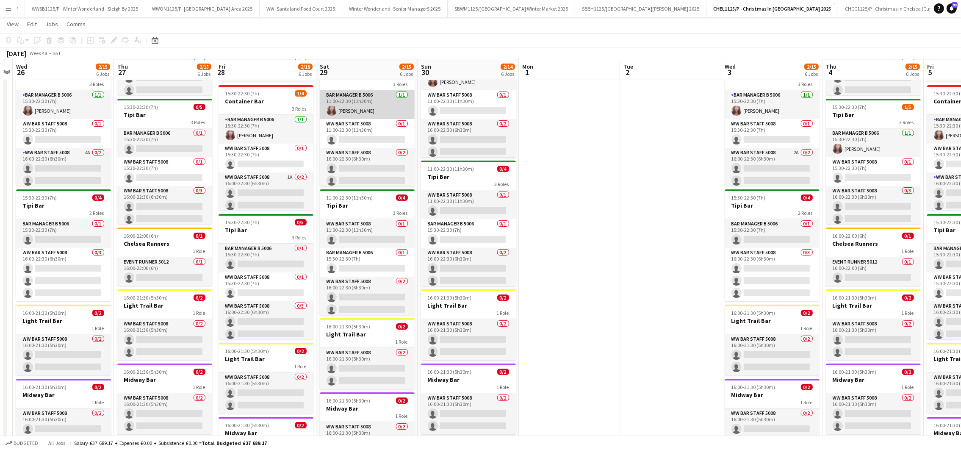
scroll to position [0, 292]
click at [343, 115] on app-card-role "Bar Manager B 5006 [DATE] 11:00-22:30 (11h30m) [PERSON_NAME]" at bounding box center [366, 104] width 95 height 29
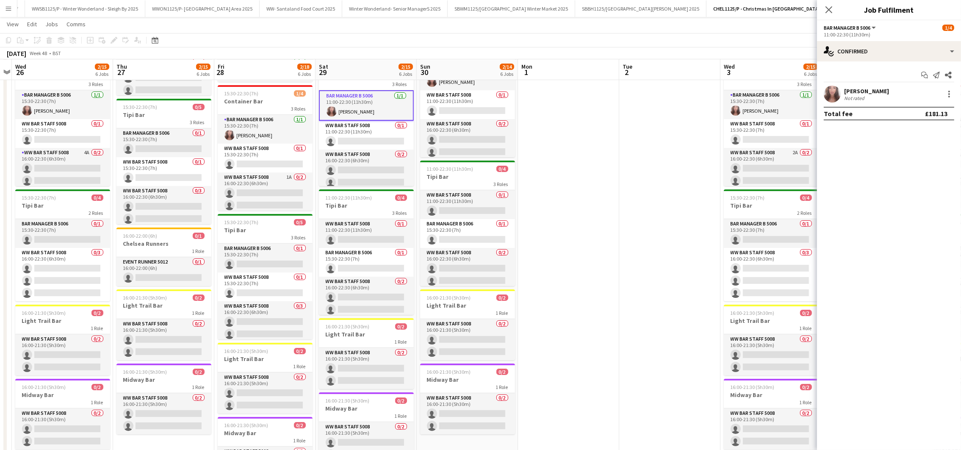
click at [954, 96] on div "[PERSON_NAME] Not rated" at bounding box center [889, 94] width 144 height 17
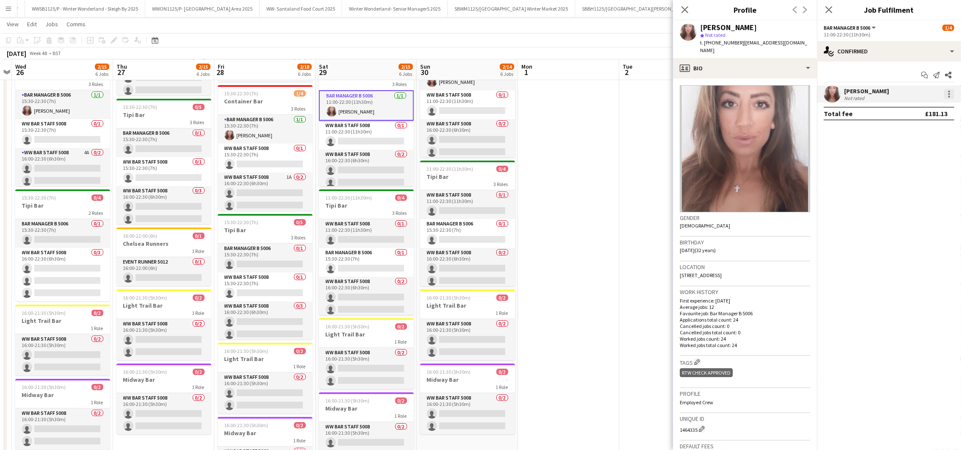
click at [948, 92] on div at bounding box center [949, 94] width 10 height 10
click at [929, 195] on button "Remove" at bounding box center [922, 191] width 66 height 20
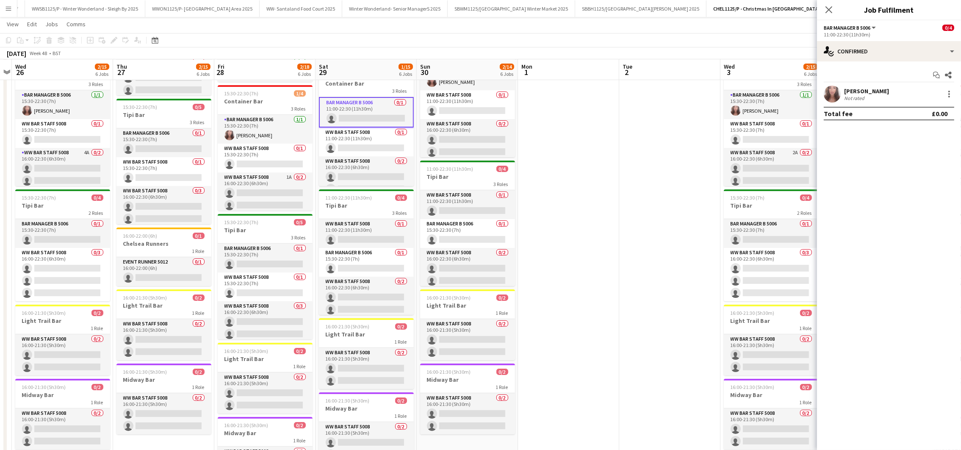
click at [603, 164] on app-date-cell at bounding box center [568, 206] width 101 height 602
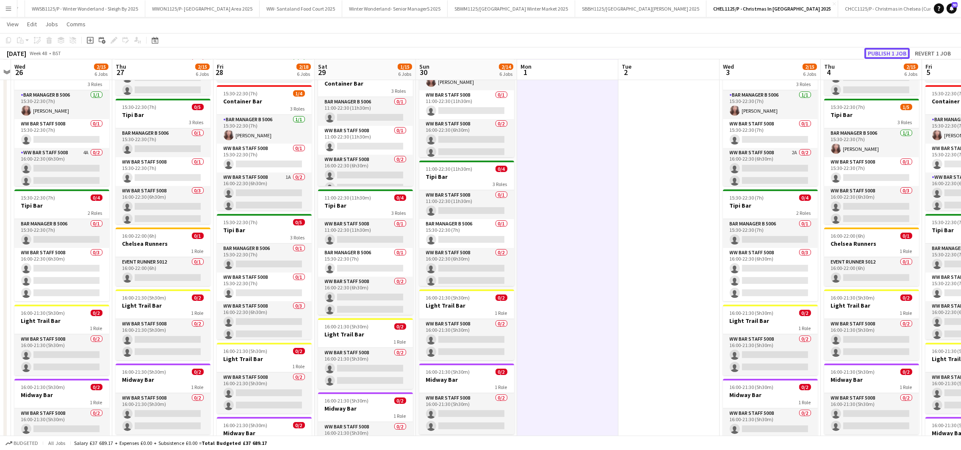
click at [895, 48] on button "Publish 1 job" at bounding box center [887, 53] width 45 height 11
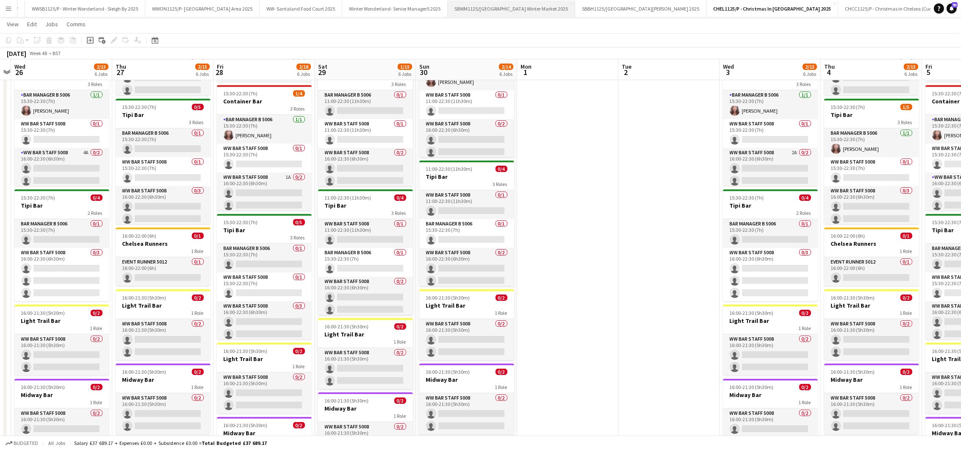
scroll to position [0, 0]
